Goal: Transaction & Acquisition: Purchase product/service

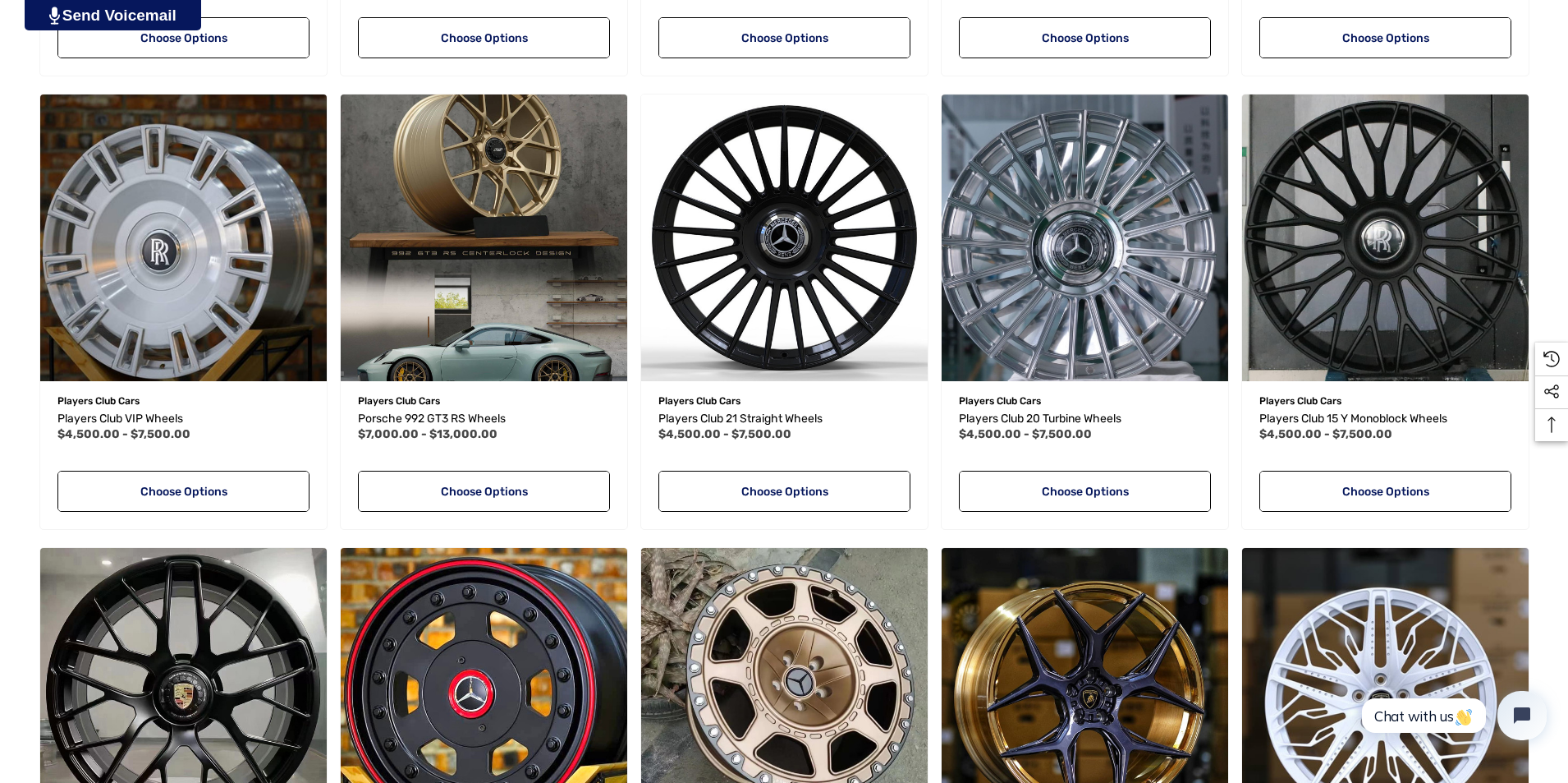
scroll to position [1150, 0]
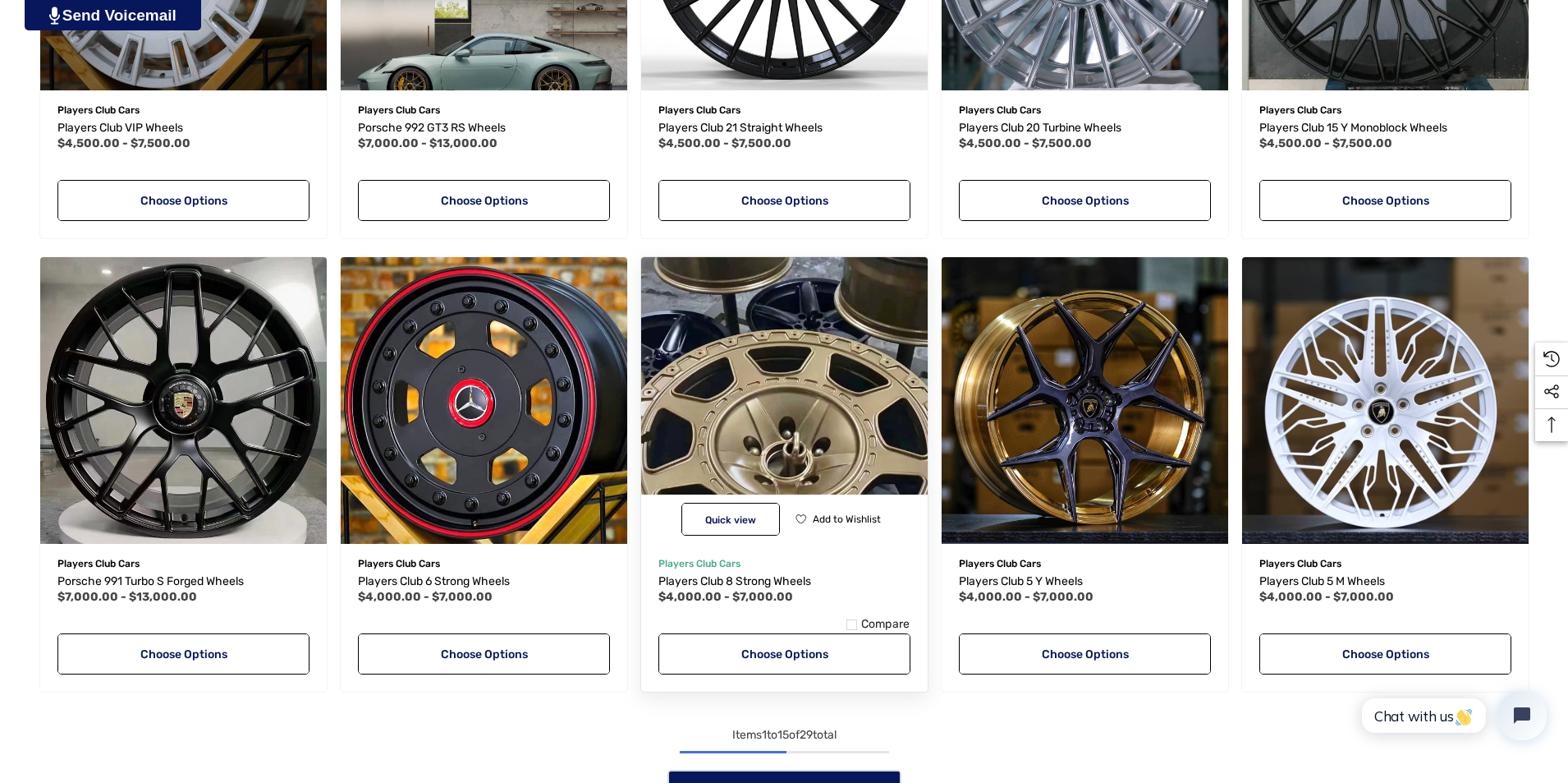
click at [789, 416] on img "Players Club 8 Strong Wheels,Price range from $4,000.00 to $7,000.00\a" at bounding box center [784, 400] width 315 height 316
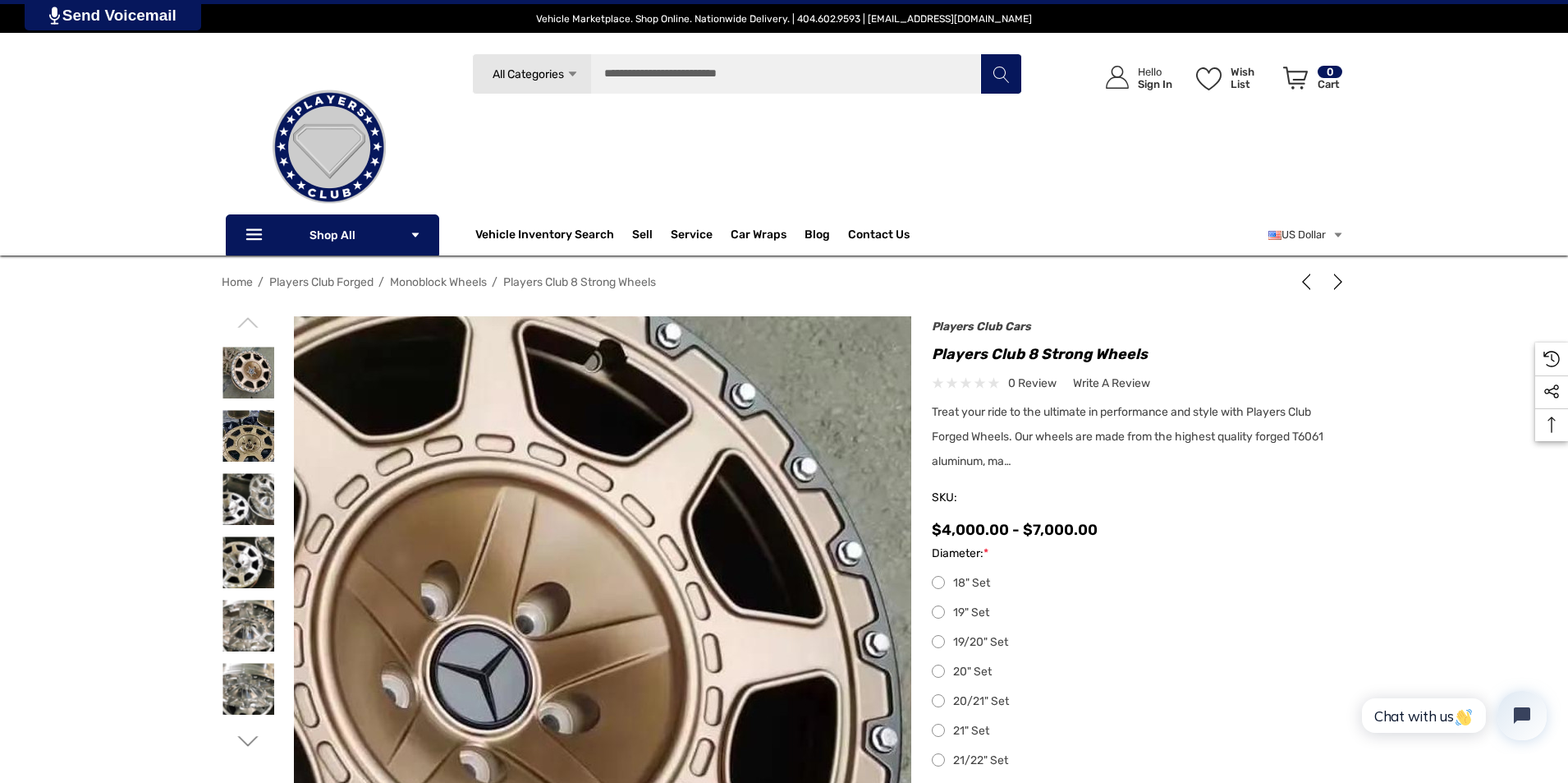
scroll to position [329, 0]
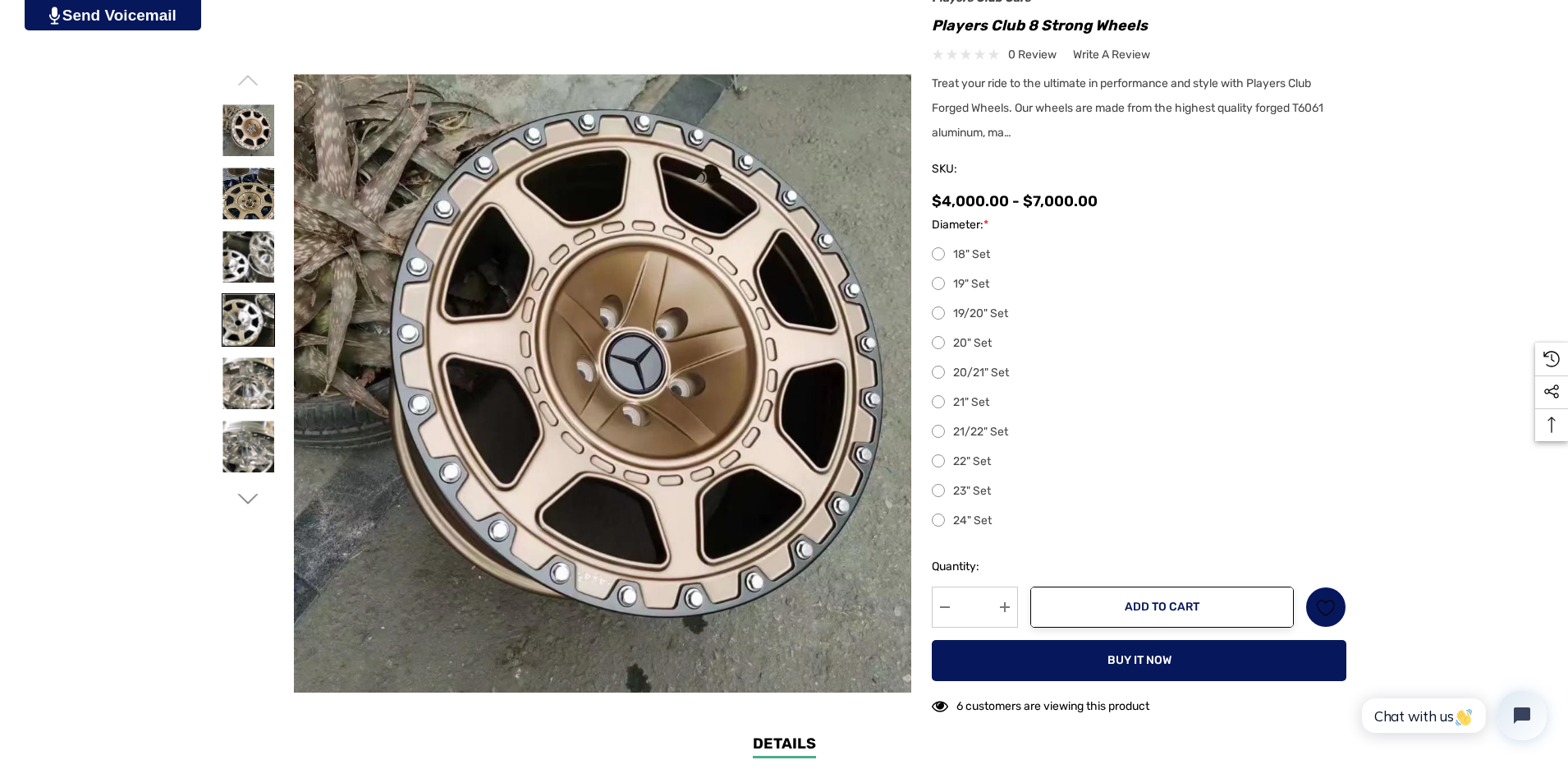
click at [239, 323] on img at bounding box center [248, 319] width 52 height 52
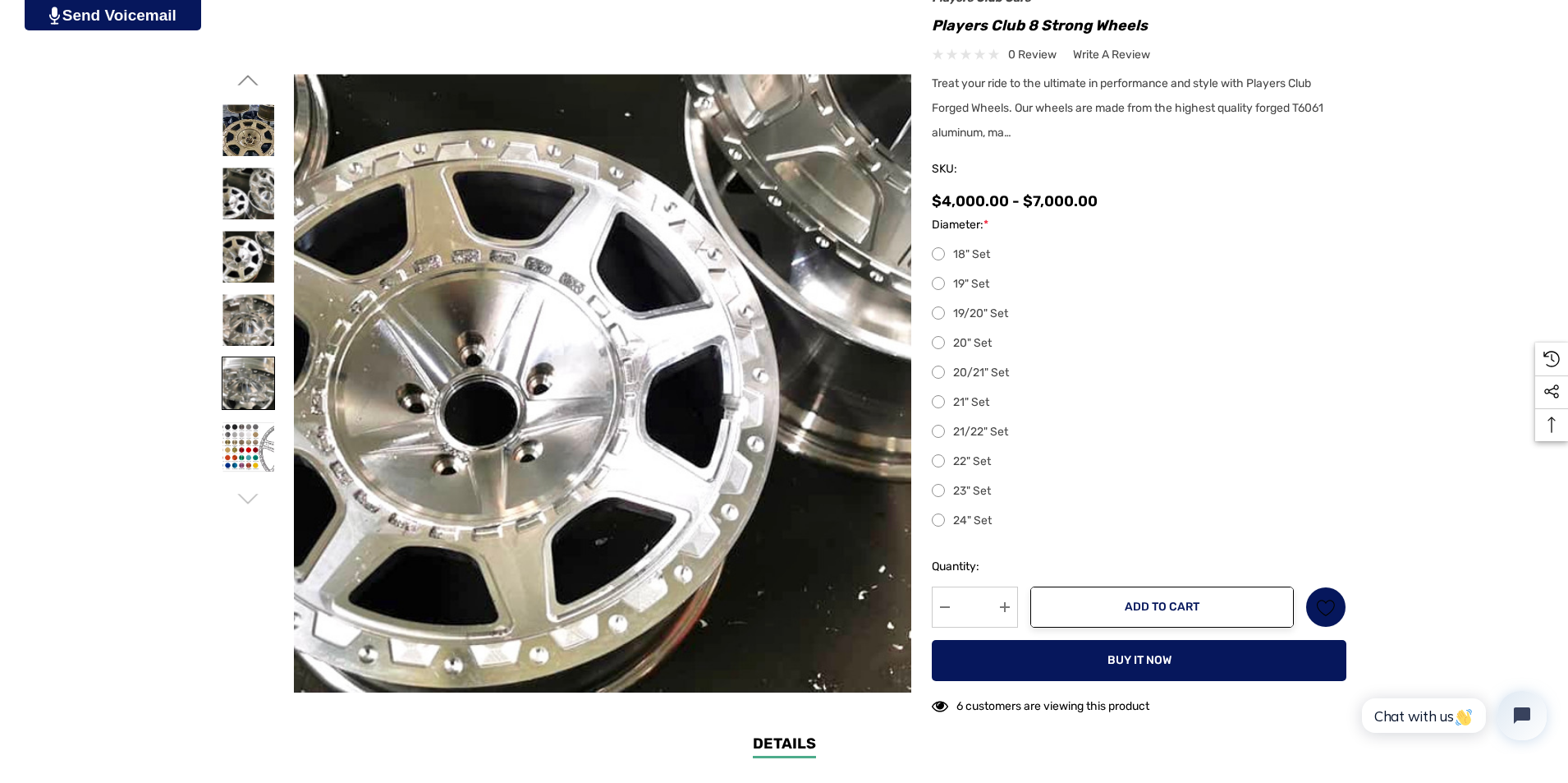
click at [239, 388] on img at bounding box center [248, 383] width 52 height 52
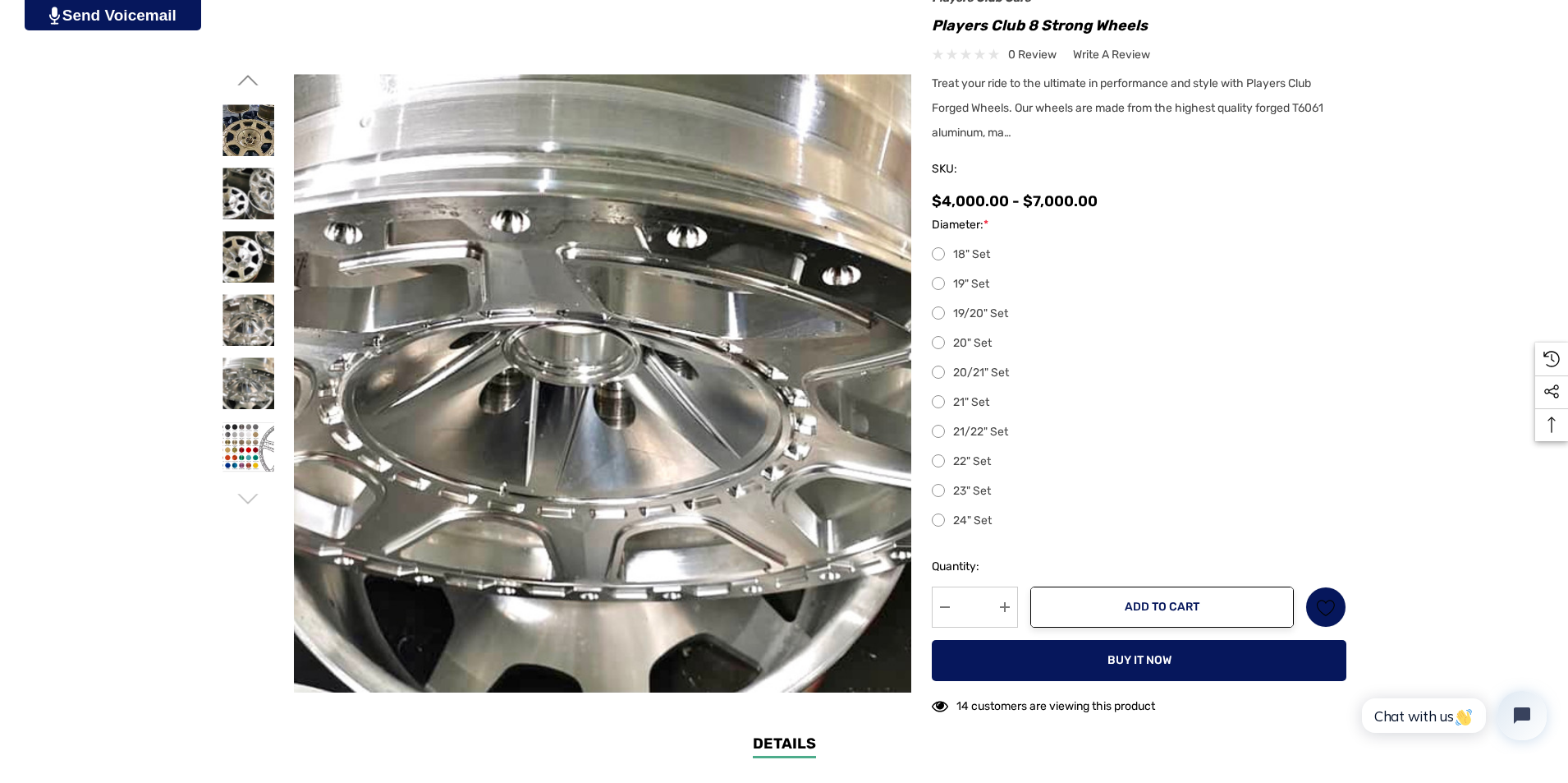
click at [939, 341] on label "20" Set" at bounding box center [1139, 343] width 414 height 20
click at [939, 459] on label "22" Set" at bounding box center [1139, 461] width 414 height 20
click at [939, 522] on label "24" Set" at bounding box center [1139, 520] width 414 height 20
click at [942, 253] on label "18" Set" at bounding box center [1139, 254] width 414 height 20
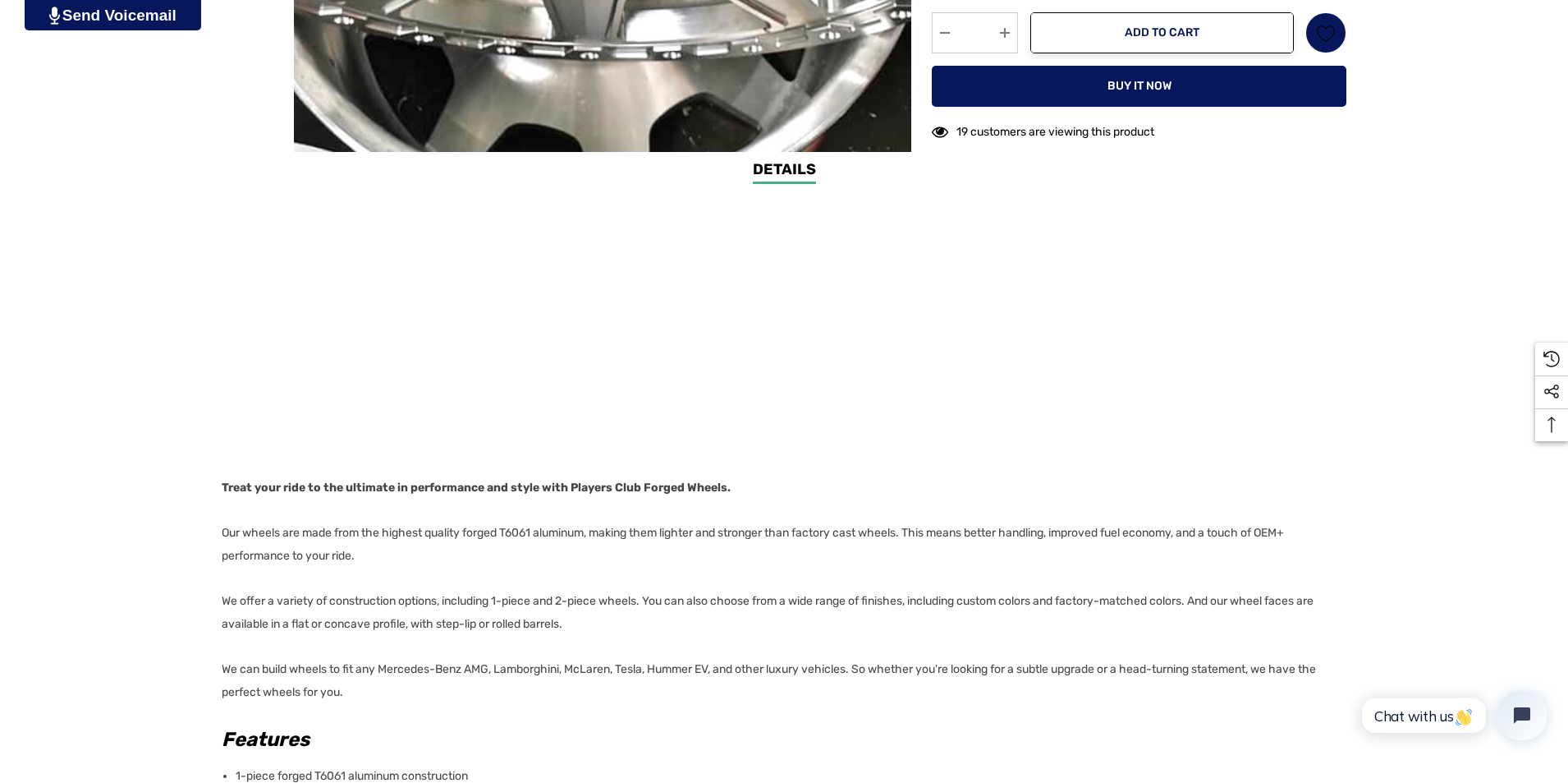
scroll to position [904, 0]
